Goal: Find specific page/section: Find specific page/section

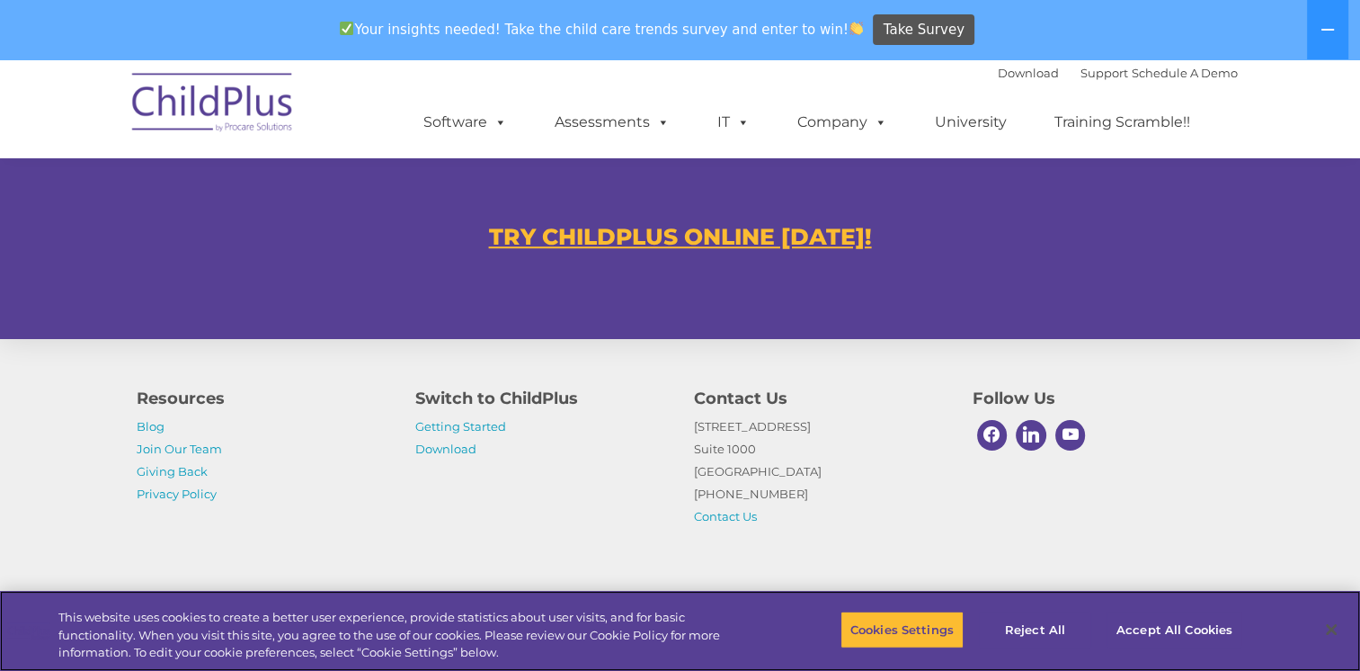
scroll to position [1158, 0]
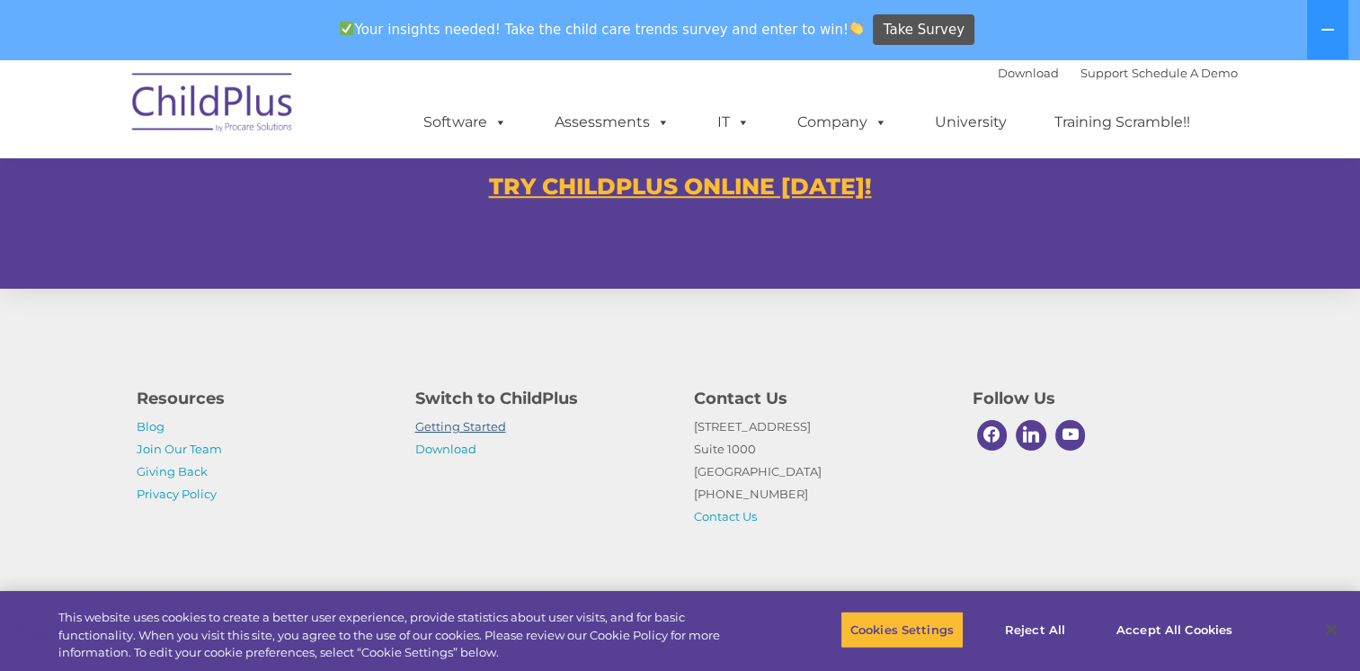
click at [457, 426] on link "Getting Started" at bounding box center [460, 426] width 91 height 14
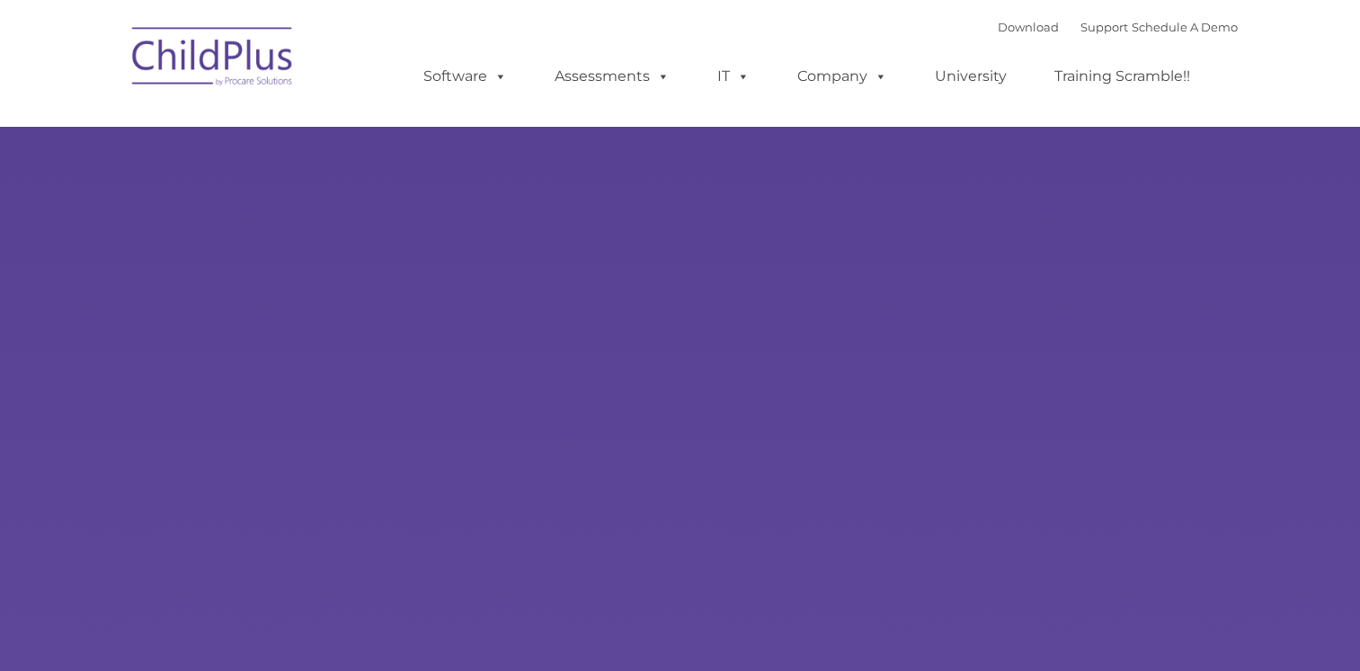
type input ""
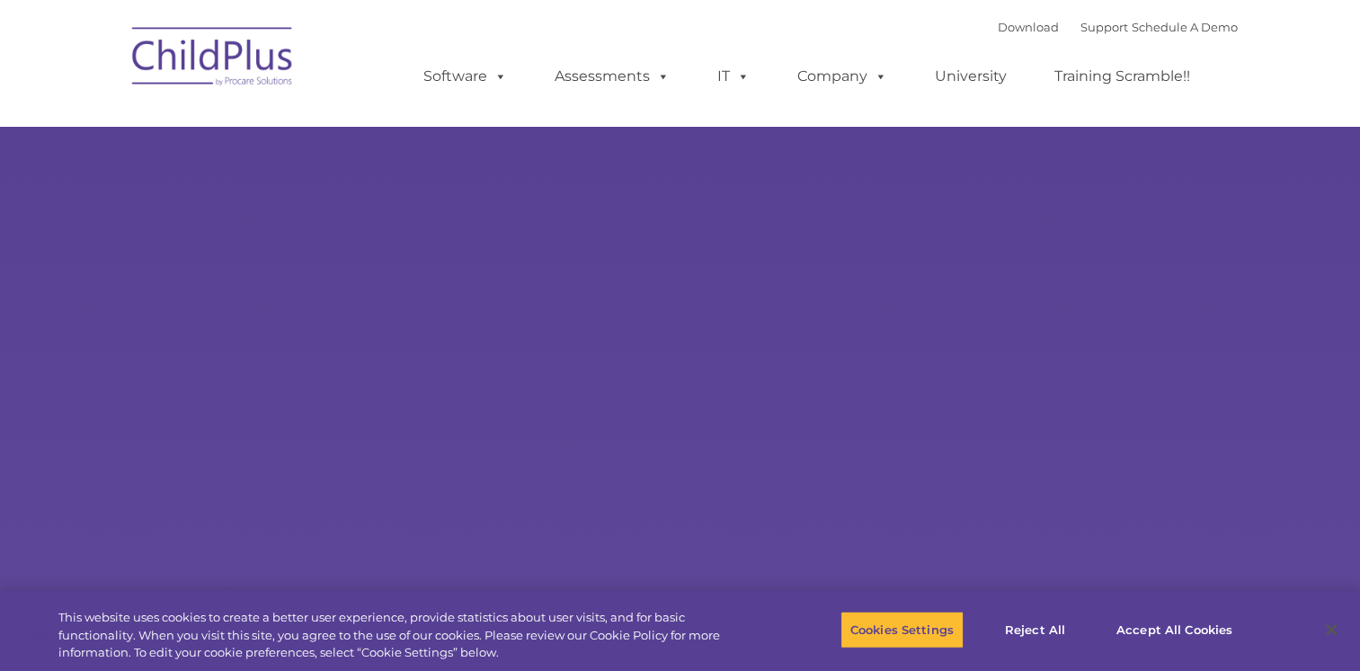
select select "MEDIUM"
